Goal: Check status: Check status

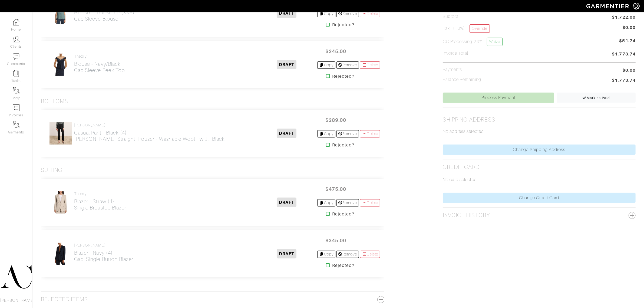
scroll to position [169, 0]
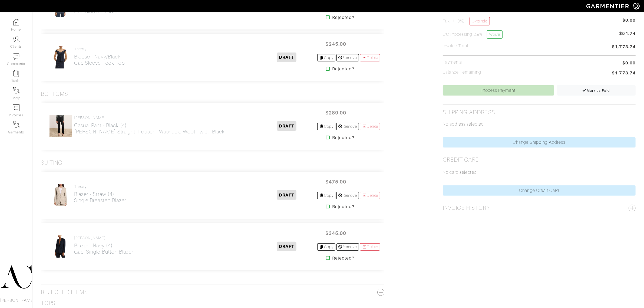
drag, startPoint x: 323, startPoint y: 205, endPoint x: 309, endPoint y: 201, distance: 14.4
click at [326, 205] on icon at bounding box center [328, 206] width 4 height 4
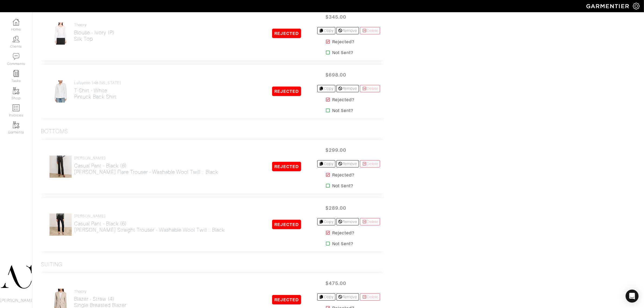
scroll to position [583, 0]
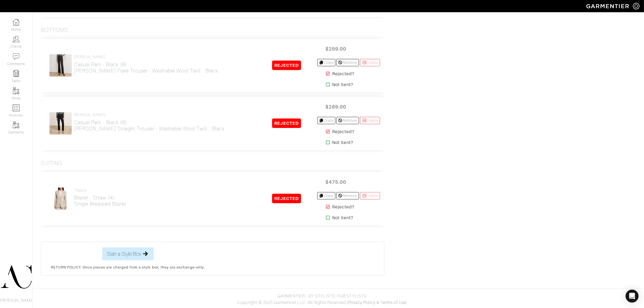
click at [326, 208] on icon at bounding box center [328, 206] width 4 height 4
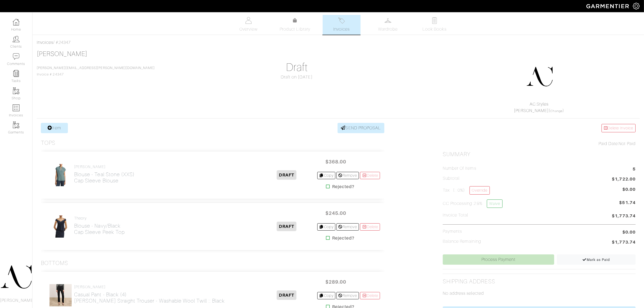
click at [391, 72] on div "Sonia Kastner sonia.kastner@gmail.com Invoice # 24347 Draft Draft on 08/12/25 A…" at bounding box center [338, 82] width 603 height 64
click at [341, 28] on span "Invoices" at bounding box center [341, 29] width 16 height 6
